Goal: Task Accomplishment & Management: Complete application form

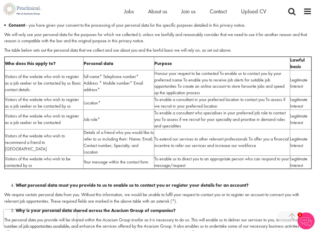
scroll to position [410, 0]
click at [132, 12] on span "Jobs" at bounding box center [129, 11] width 10 height 7
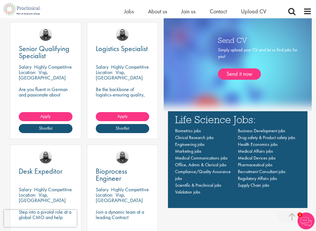
scroll to position [379, 0]
click at [139, 115] on link "Apply" at bounding box center [123, 116] width 54 height 9
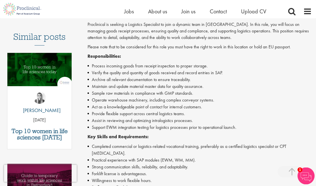
scroll to position [93, 0]
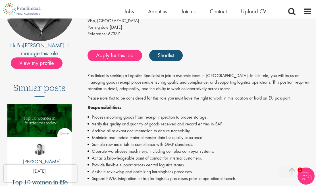
click at [132, 53] on link "Apply for this job" at bounding box center [115, 55] width 55 height 11
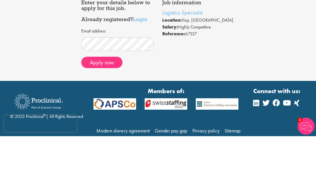
click at [112, 108] on button "Apply now" at bounding box center [101, 113] width 41 height 11
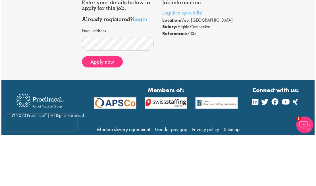
scroll to position [24, 0]
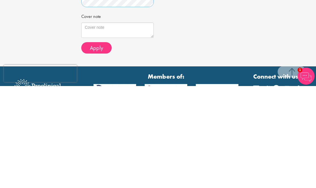
scroll to position [129, 0]
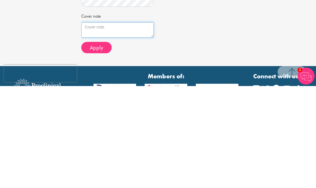
click at [138, 124] on textarea "Cover note" at bounding box center [117, 131] width 73 height 15
click at [305, 169] on img at bounding box center [306, 177] width 17 height 17
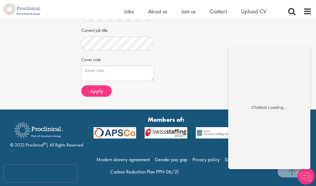
scroll to position [0, 0]
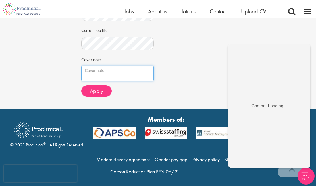
click at [119, 67] on textarea "Cover note" at bounding box center [117, 73] width 73 height 15
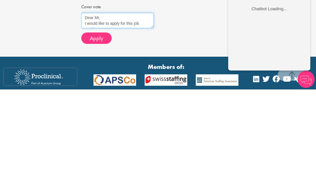
scroll to position [3, 0]
click at [132, 111] on textarea "Dear Mr, I would like to apply for this job position. I have a farmaceutical" at bounding box center [117, 118] width 73 height 15
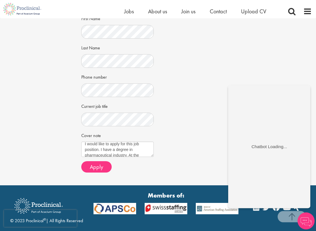
scroll to position [134, 0]
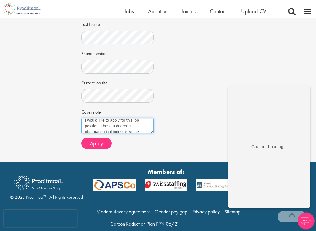
type textarea "Dear Mr, I would like to apply for this job position. I have a degree in pharma…"
click at [106, 140] on button "Apply" at bounding box center [96, 143] width 30 height 11
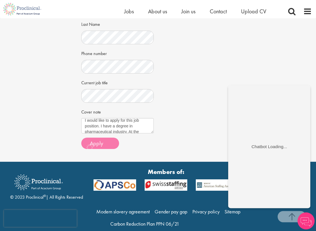
scroll to position [135, 0]
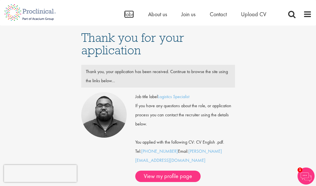
click at [130, 14] on span "Jobs" at bounding box center [129, 14] width 10 height 7
